Goal: Transaction & Acquisition: Purchase product/service

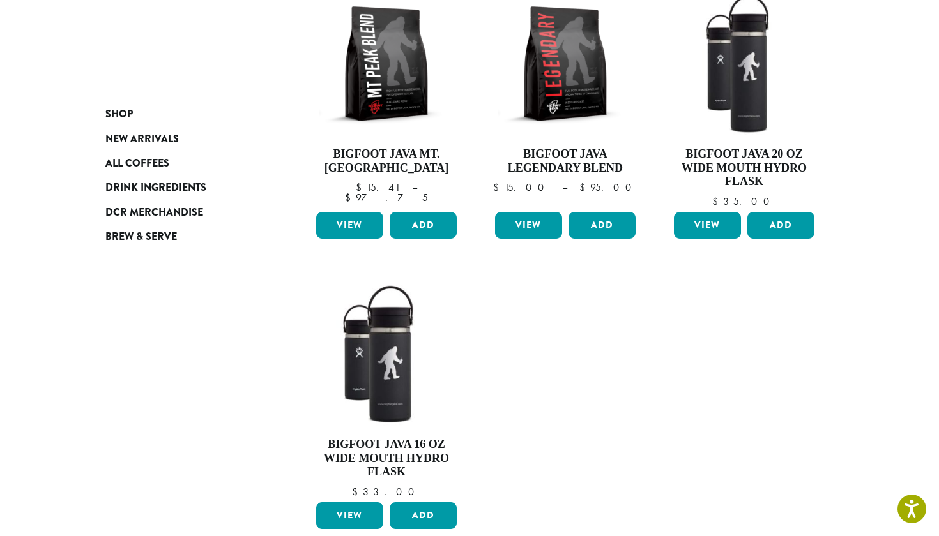
scroll to position [228, 0]
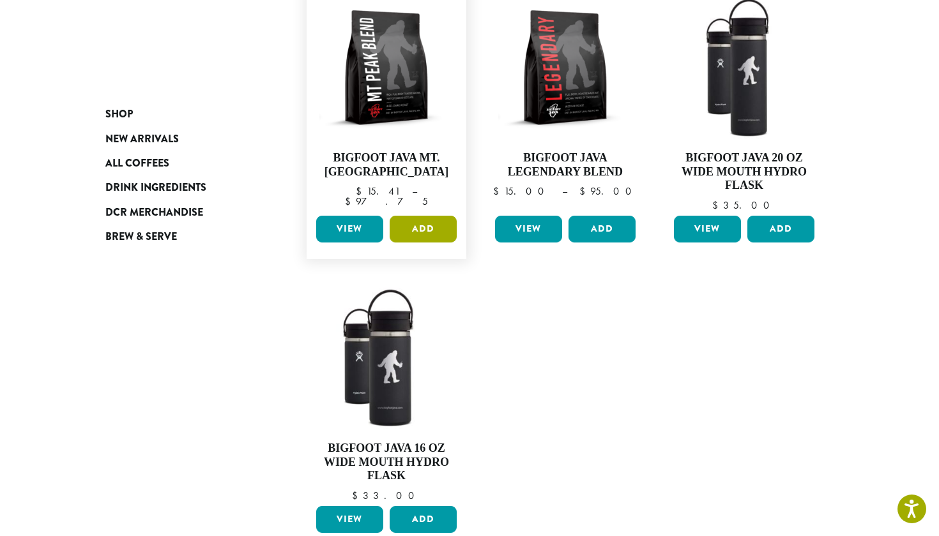
click at [451, 227] on button "Add" at bounding box center [423, 229] width 67 height 27
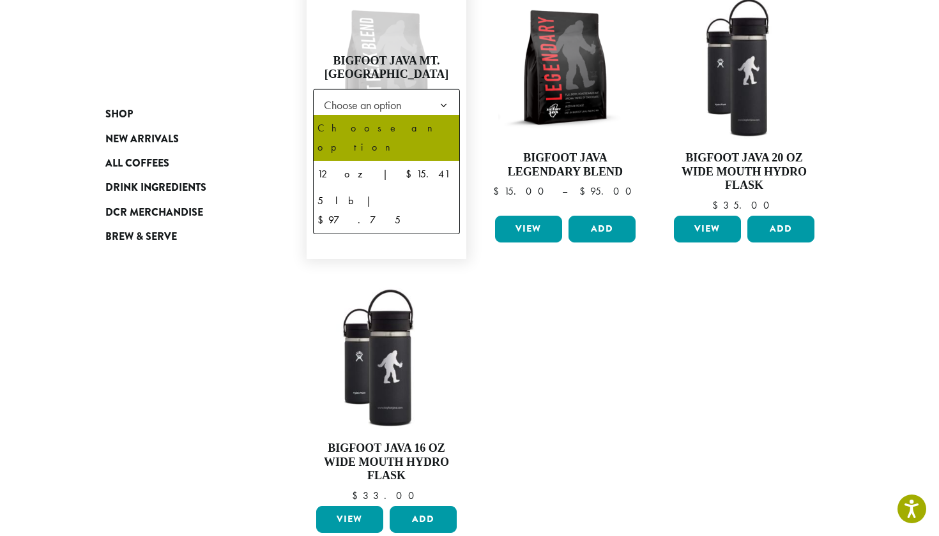
click at [414, 98] on span "Choose an option" at bounding box center [366, 104] width 95 height 25
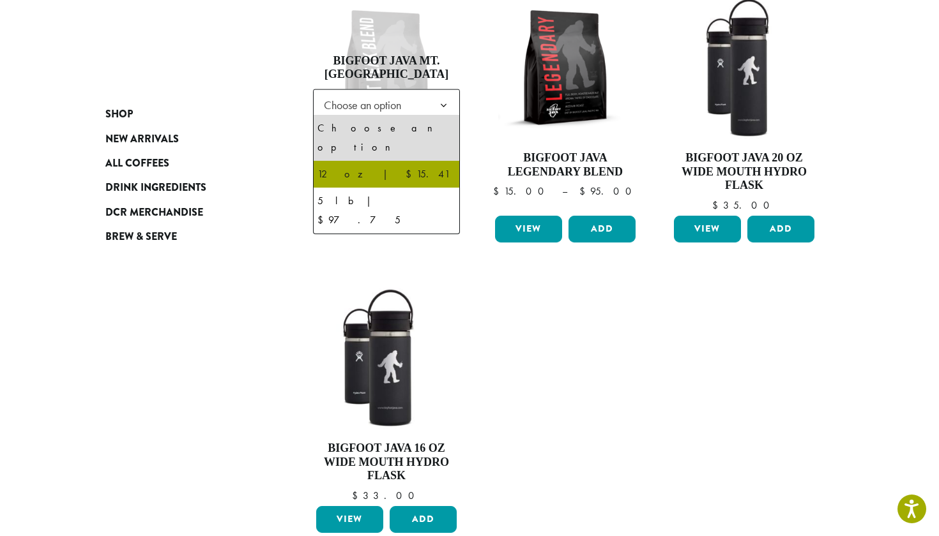
select select "*********"
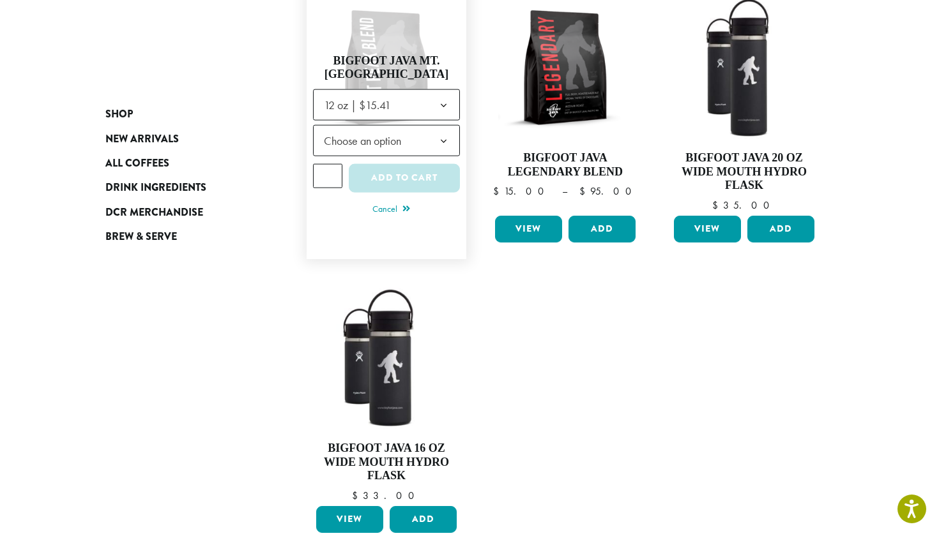
click at [393, 144] on span "Choose an option" at bounding box center [366, 140] width 95 height 25
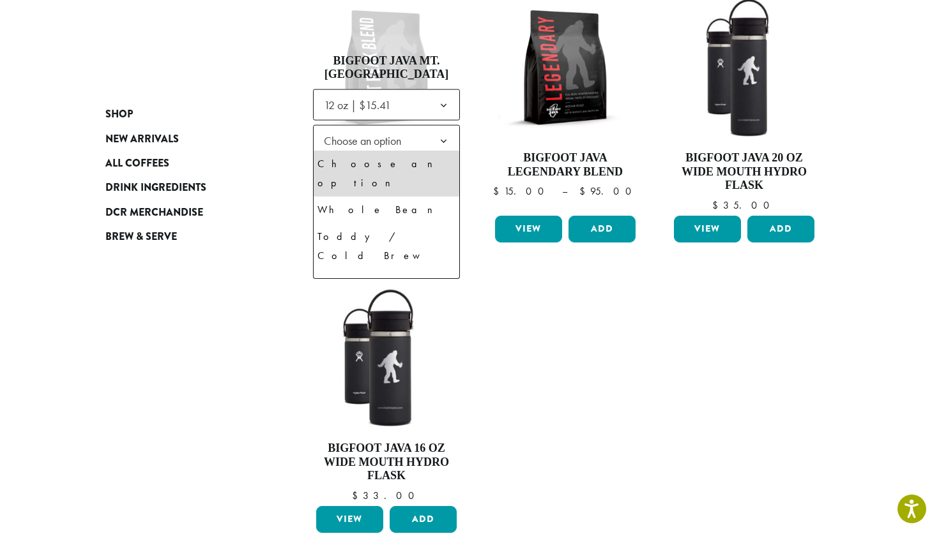
scroll to position [0, 0]
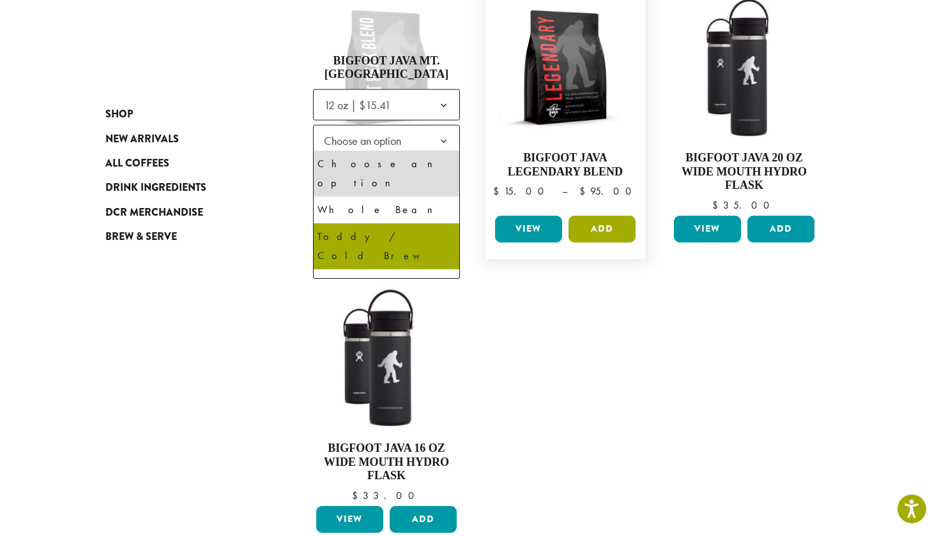
click at [593, 226] on button "Add" at bounding box center [601, 229] width 67 height 27
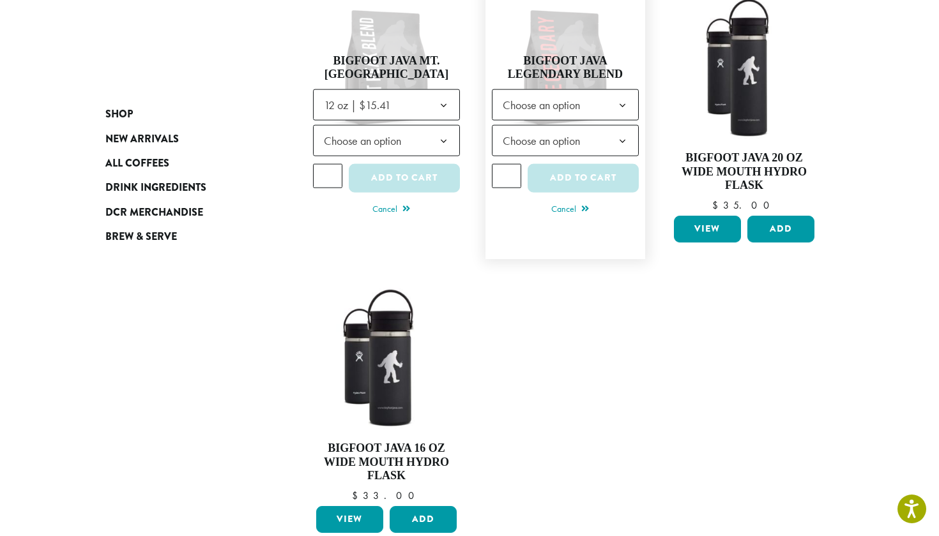
click at [544, 103] on span "Choose an option" at bounding box center [544, 104] width 95 height 25
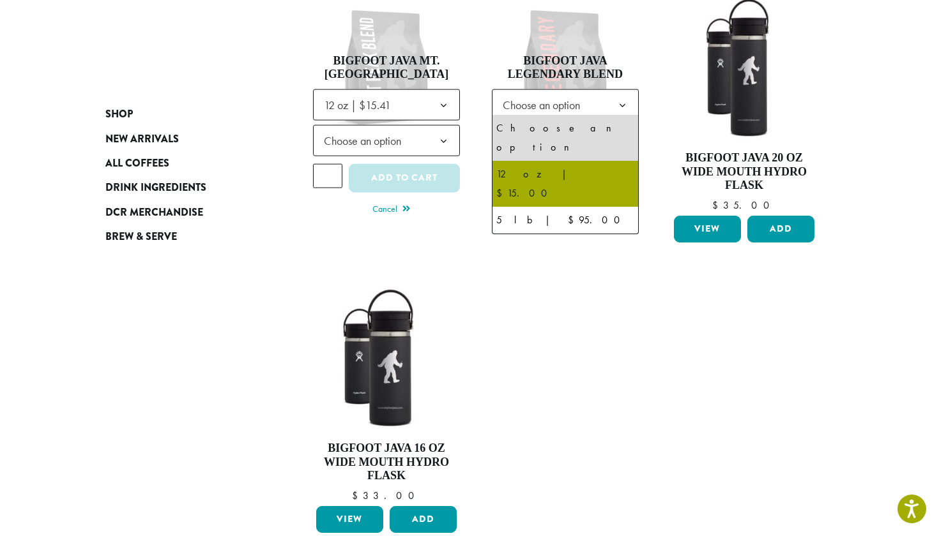
select select "*********"
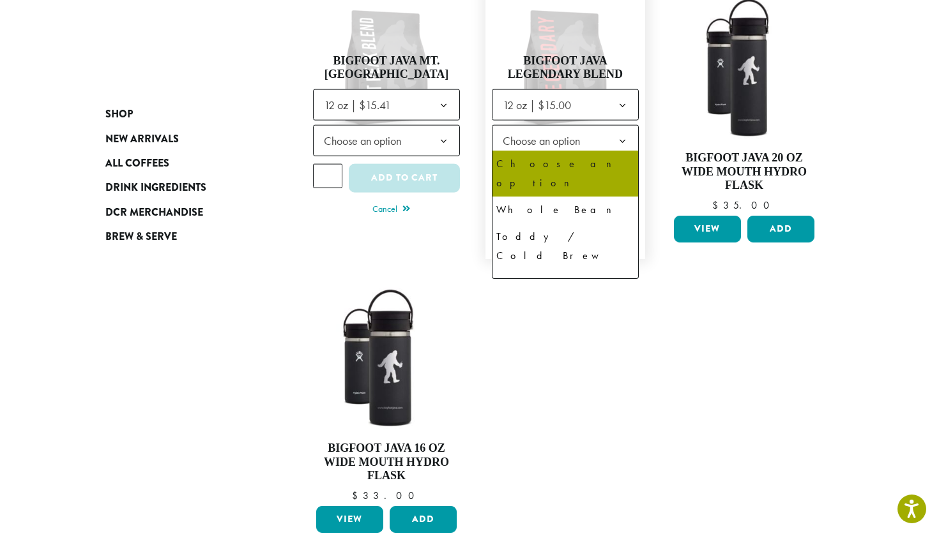
click at [554, 142] on span "Choose an option" at bounding box center [544, 140] width 95 height 25
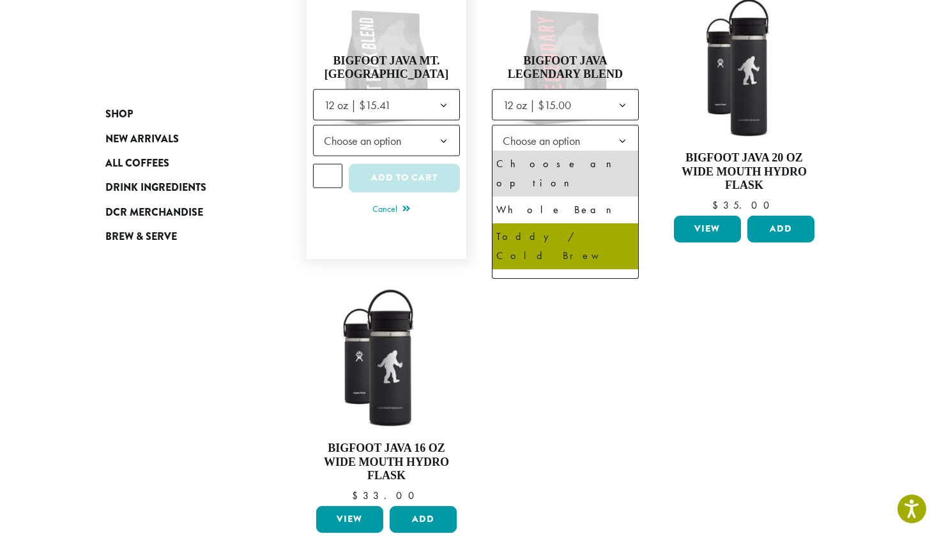
click at [388, 241] on link "Bigfoot Java Mt. Peak Blend $ 15.41 – $ 97.75 Price range: $15.41 through $97.75" at bounding box center [386, 123] width 147 height 259
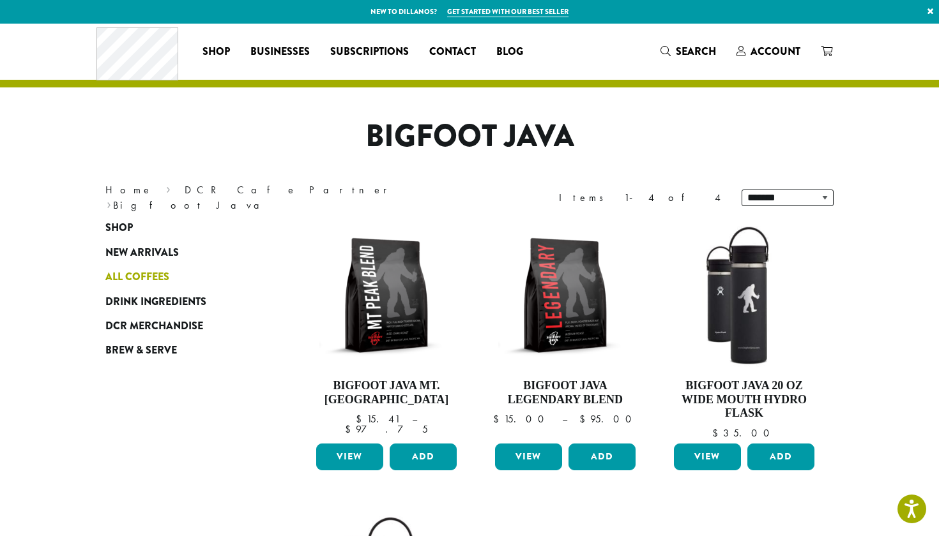
click at [159, 278] on span "All Coffees" at bounding box center [137, 277] width 64 height 16
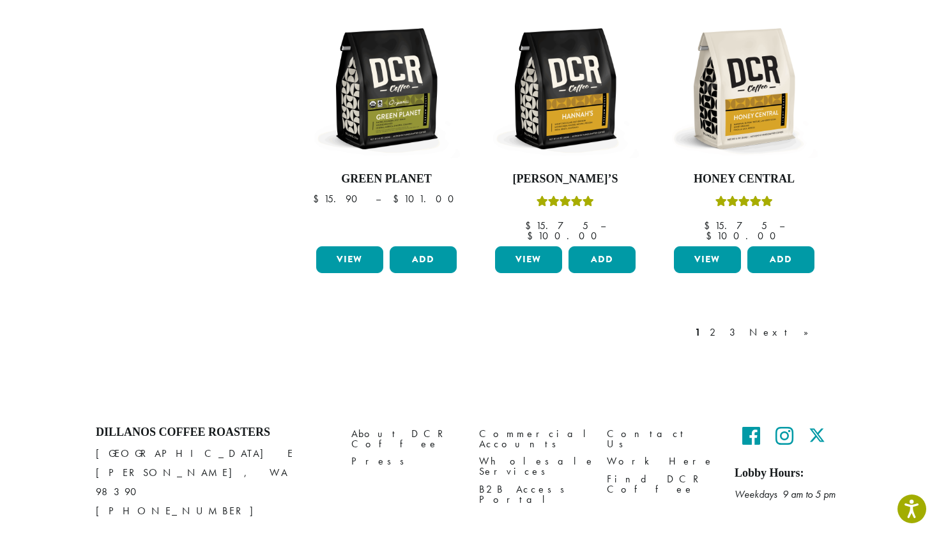
scroll to position [1096, 0]
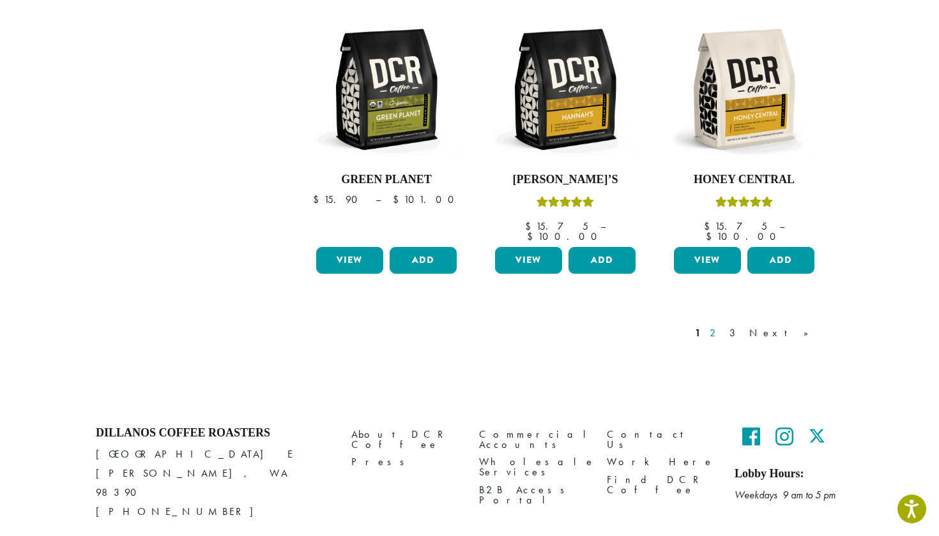
click at [723, 326] on link "2" at bounding box center [715, 333] width 16 height 15
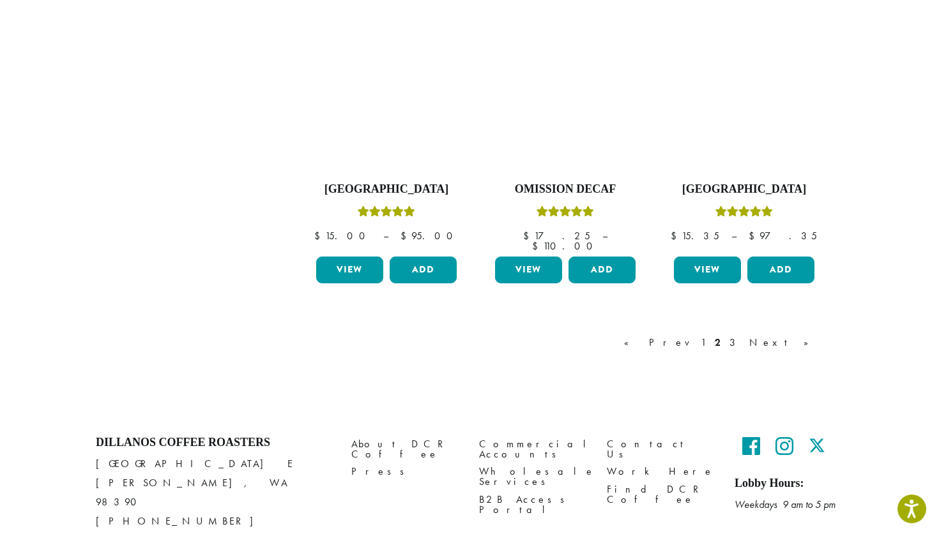
scroll to position [1096, 0]
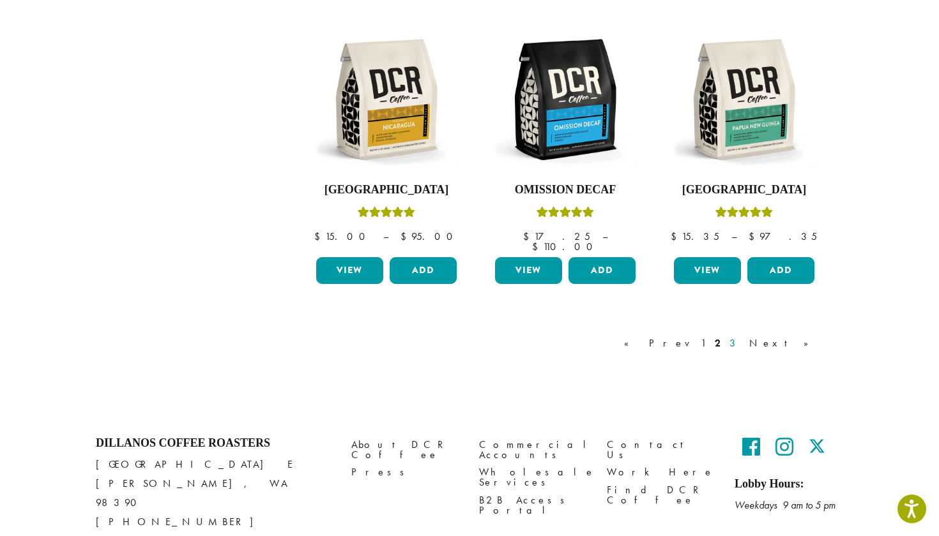
click at [743, 336] on link "3" at bounding box center [735, 343] width 16 height 15
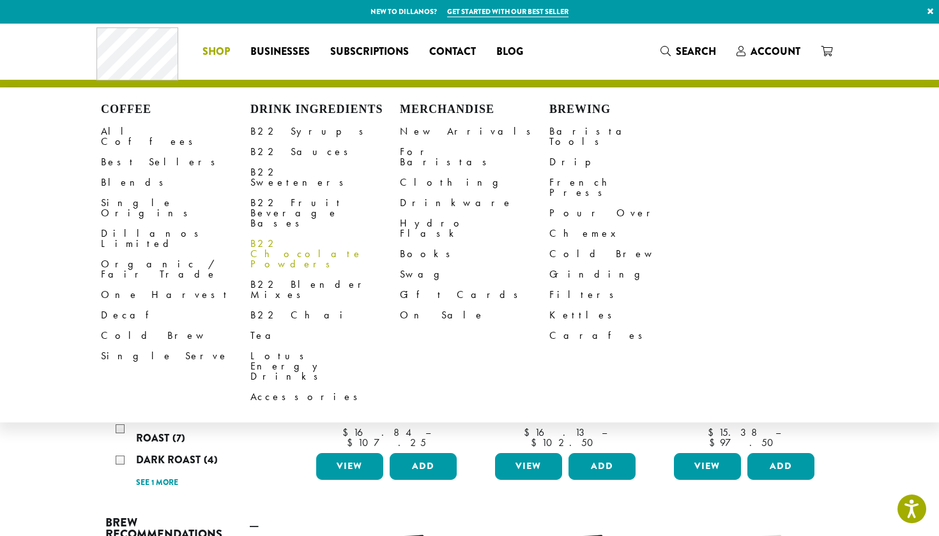
click at [325, 234] on link "B22 Chocolate Powders" at bounding box center [324, 254] width 149 height 41
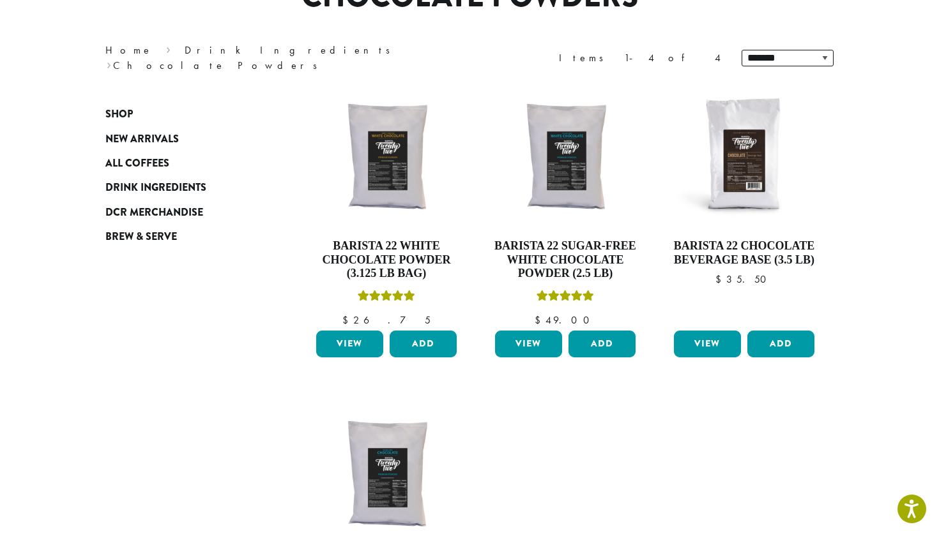
scroll to position [139, 0]
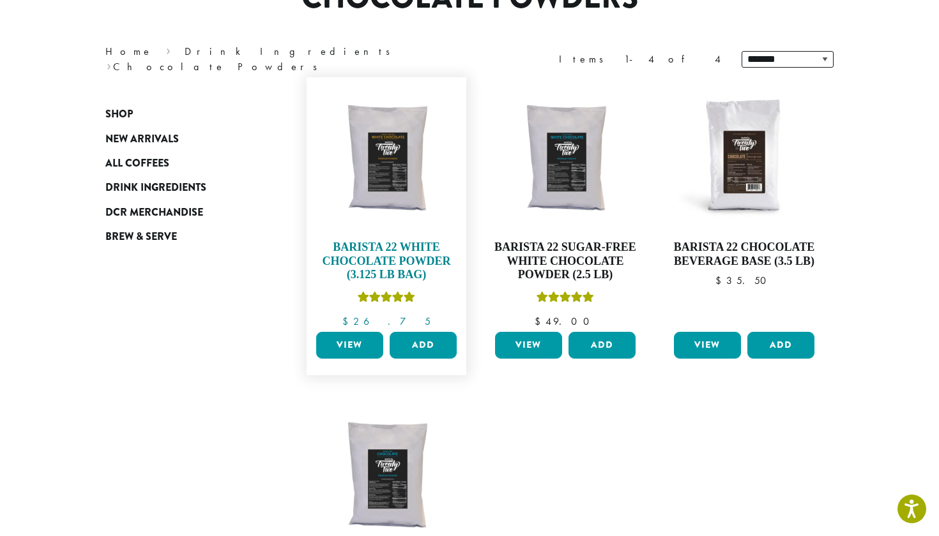
click at [381, 194] on img at bounding box center [386, 157] width 147 height 147
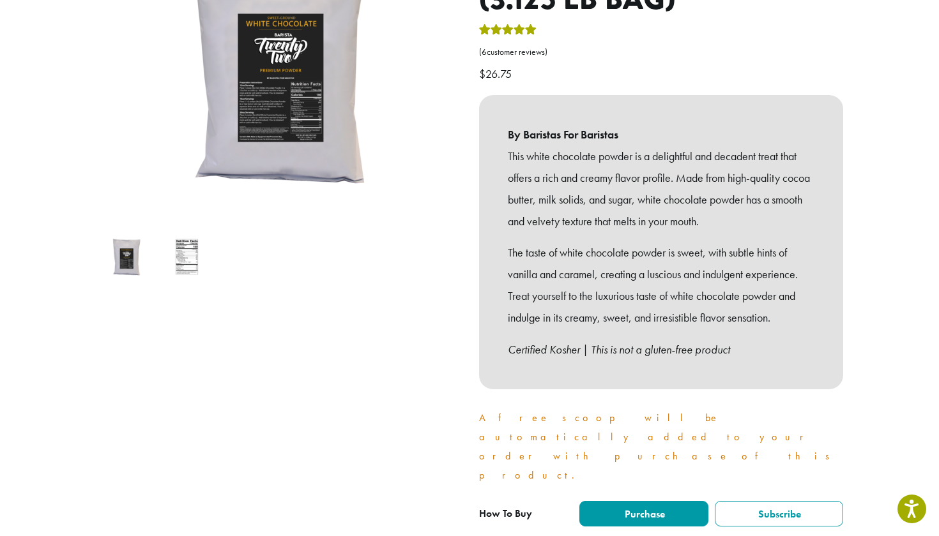
scroll to position [256, 0]
